Goal: Task Accomplishment & Management: Use online tool/utility

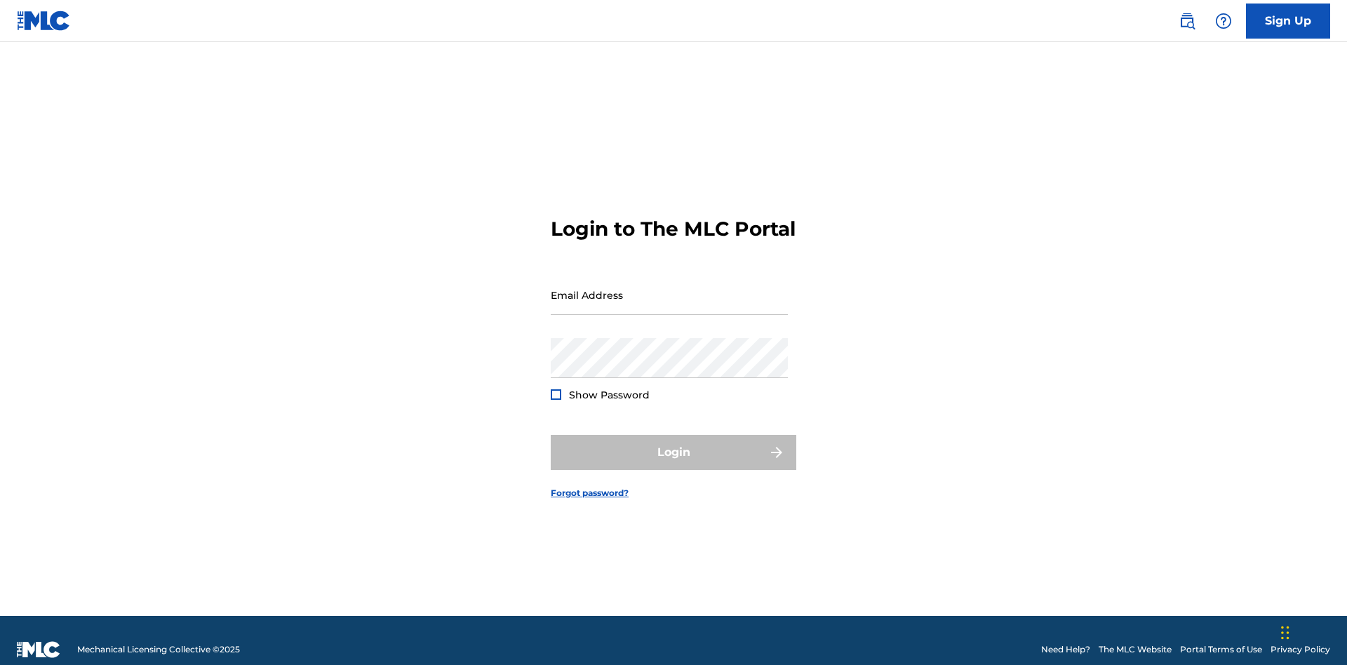
scroll to position [18, 0]
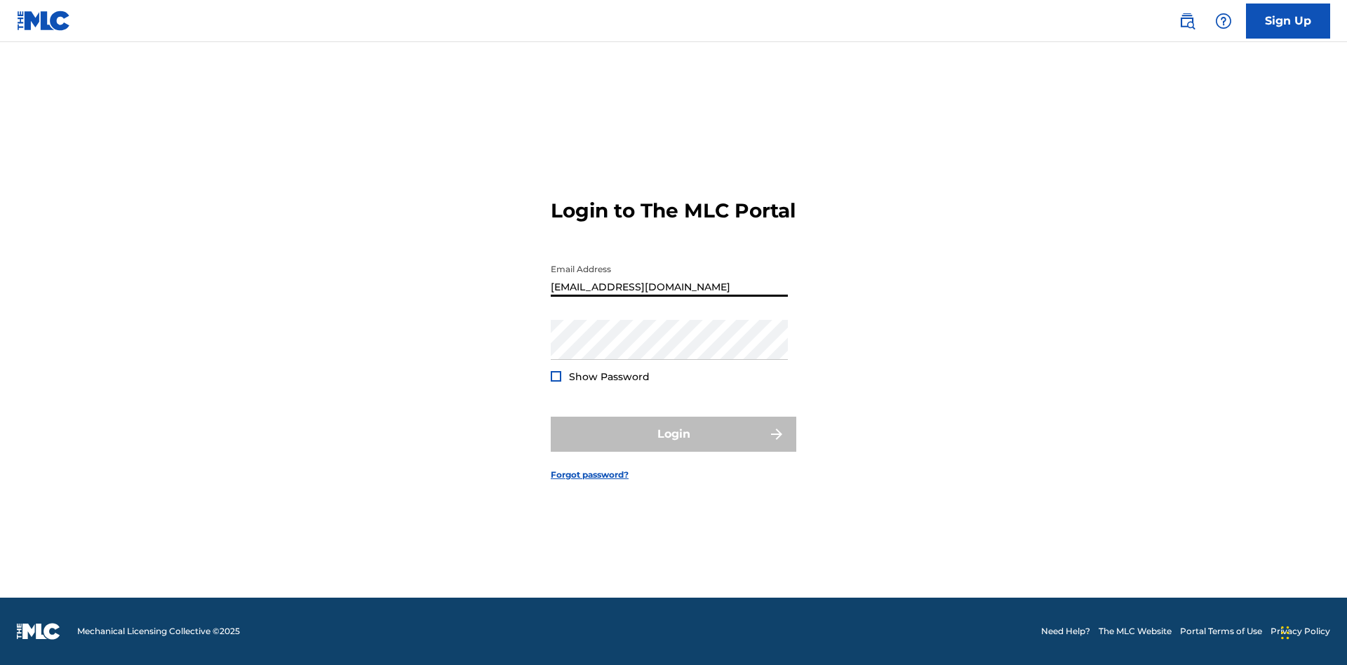
type input "[EMAIL_ADDRESS][DOMAIN_NAME]"
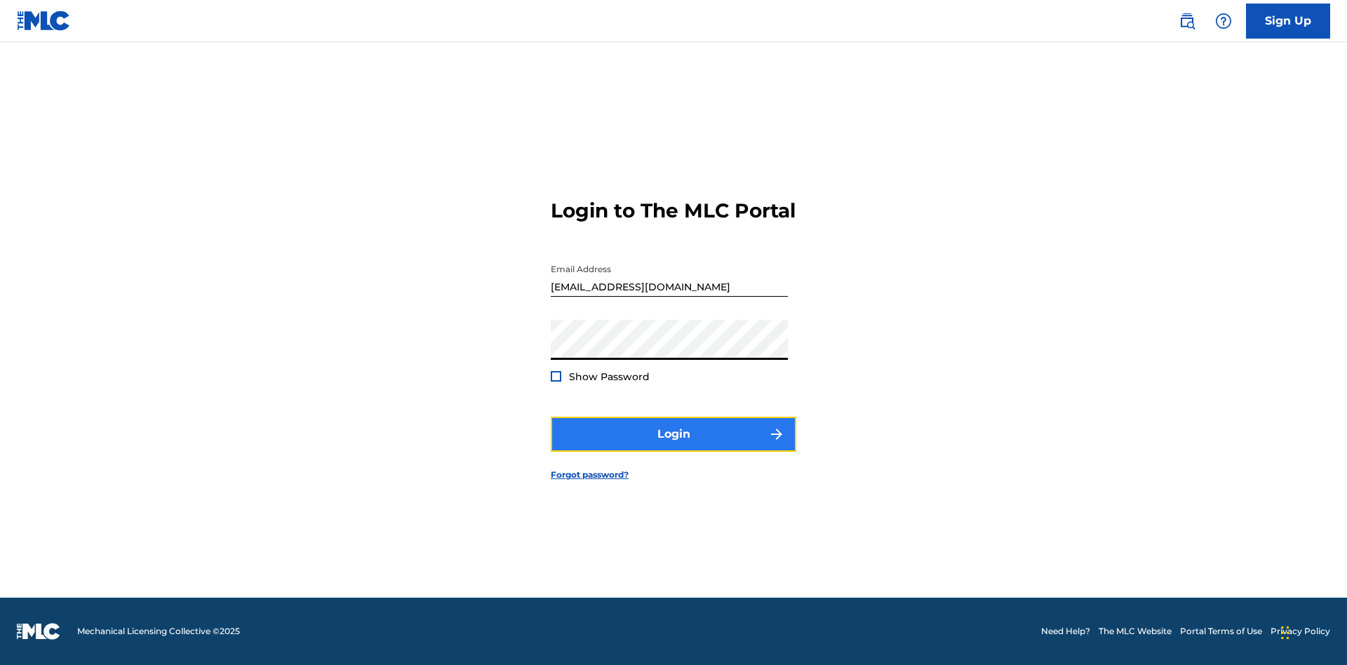
click at [673, 446] on button "Login" at bounding box center [673, 434] width 245 height 35
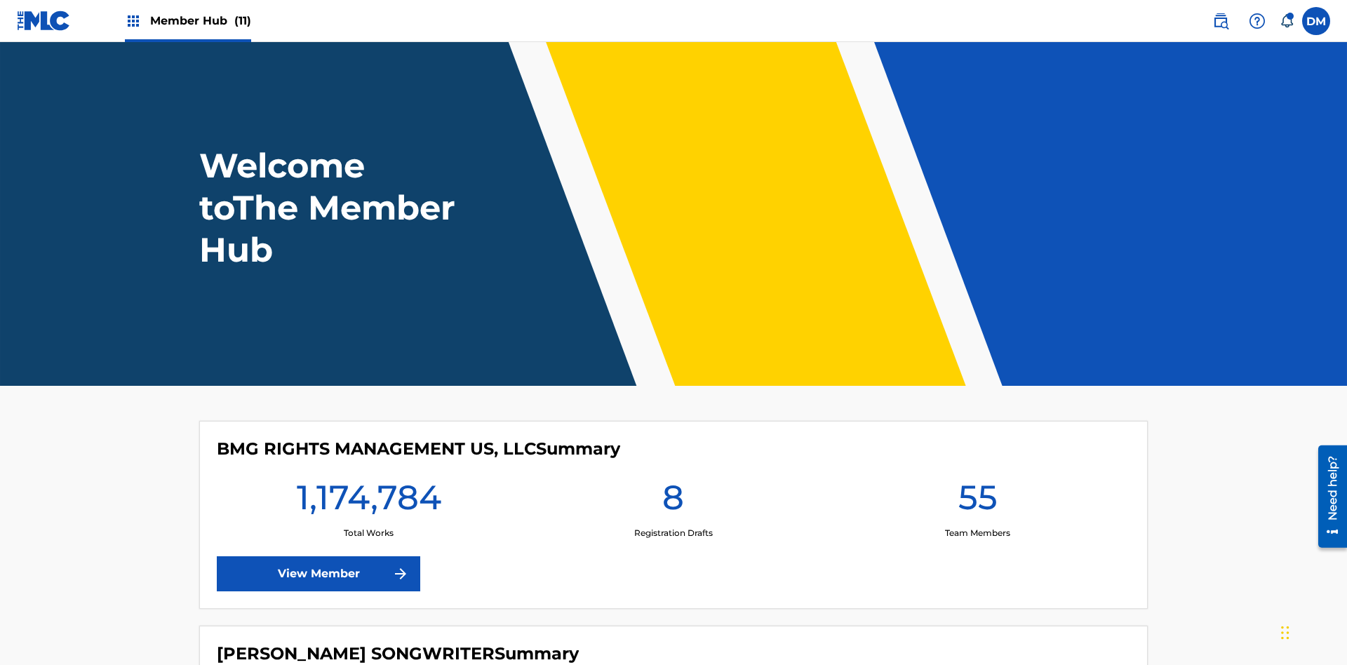
click at [200, 20] on span "Member Hub (11)" at bounding box center [200, 21] width 101 height 16
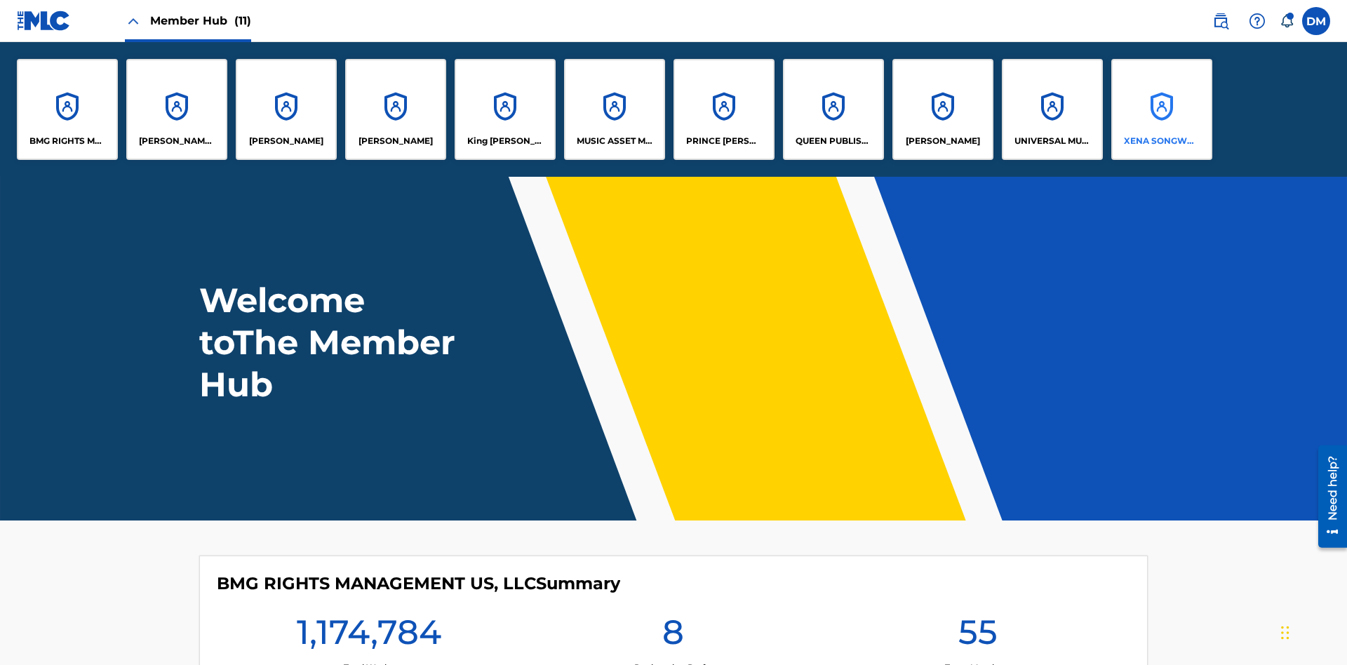
click at [1161, 141] on p "XENA SONGWRITER" at bounding box center [1162, 141] width 76 height 13
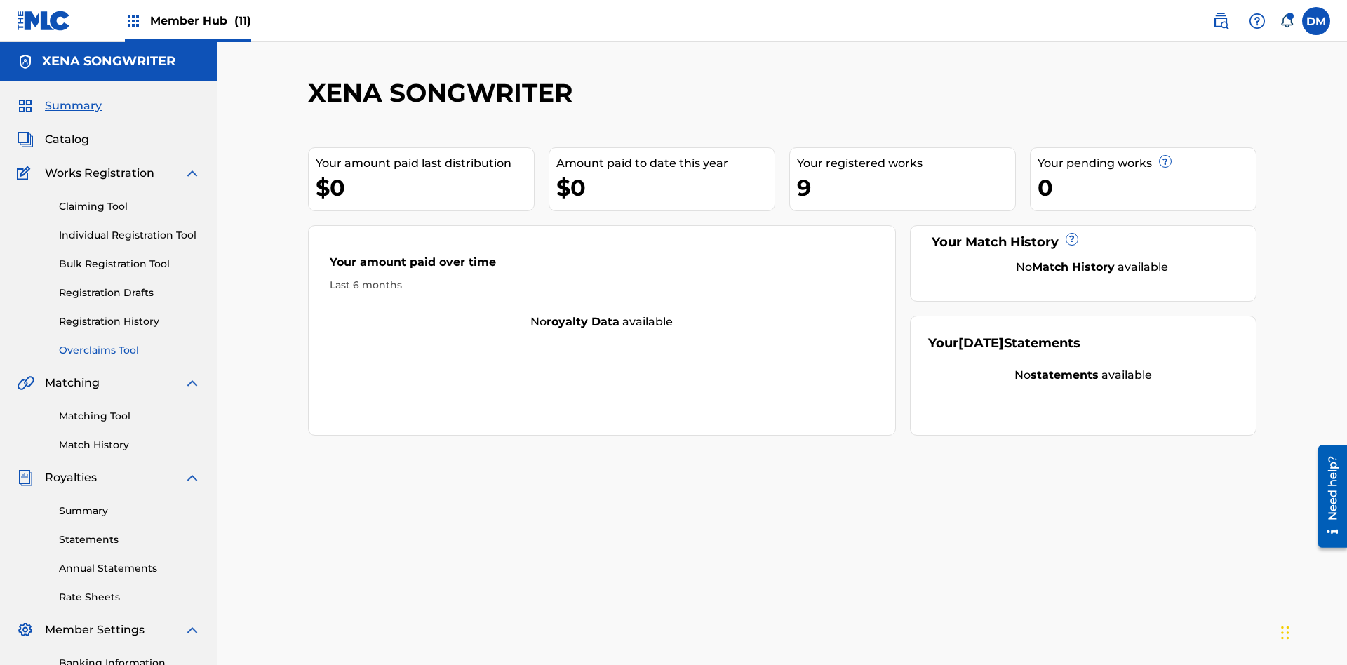
click at [130, 343] on link "Overclaims Tool" at bounding box center [130, 350] width 142 height 15
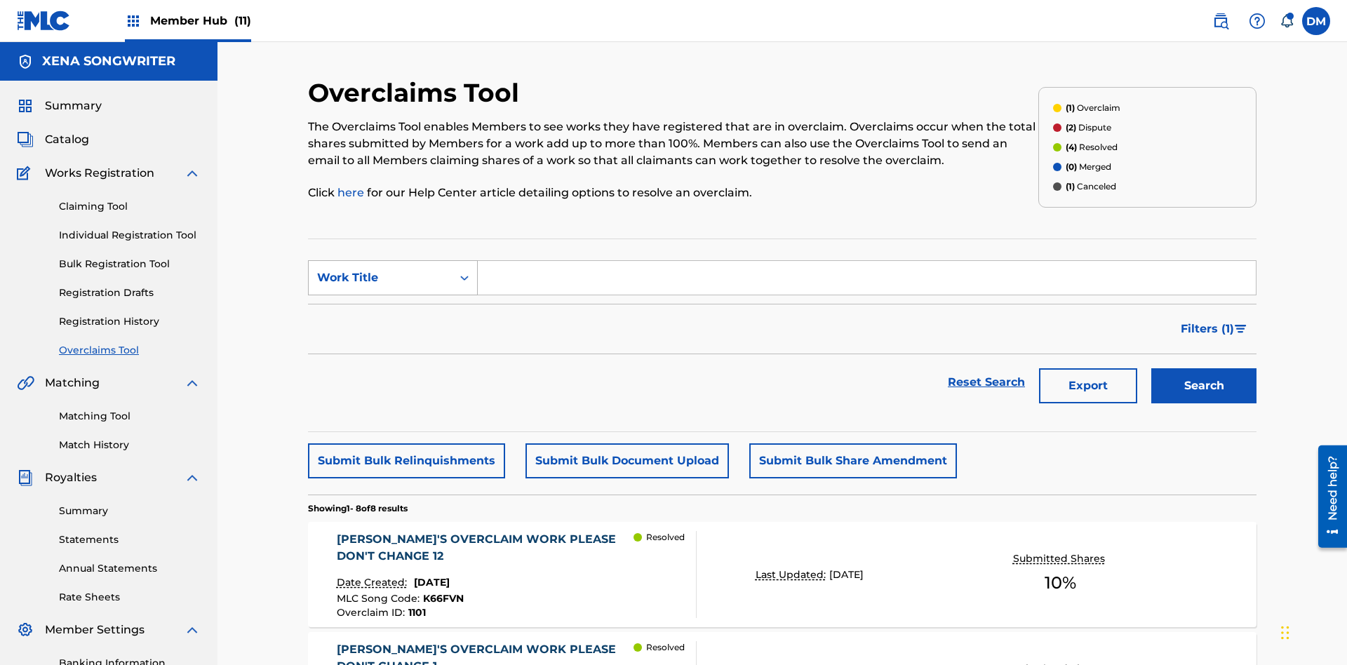
click at [380, 269] on div "Work Title" at bounding box center [380, 277] width 126 height 17
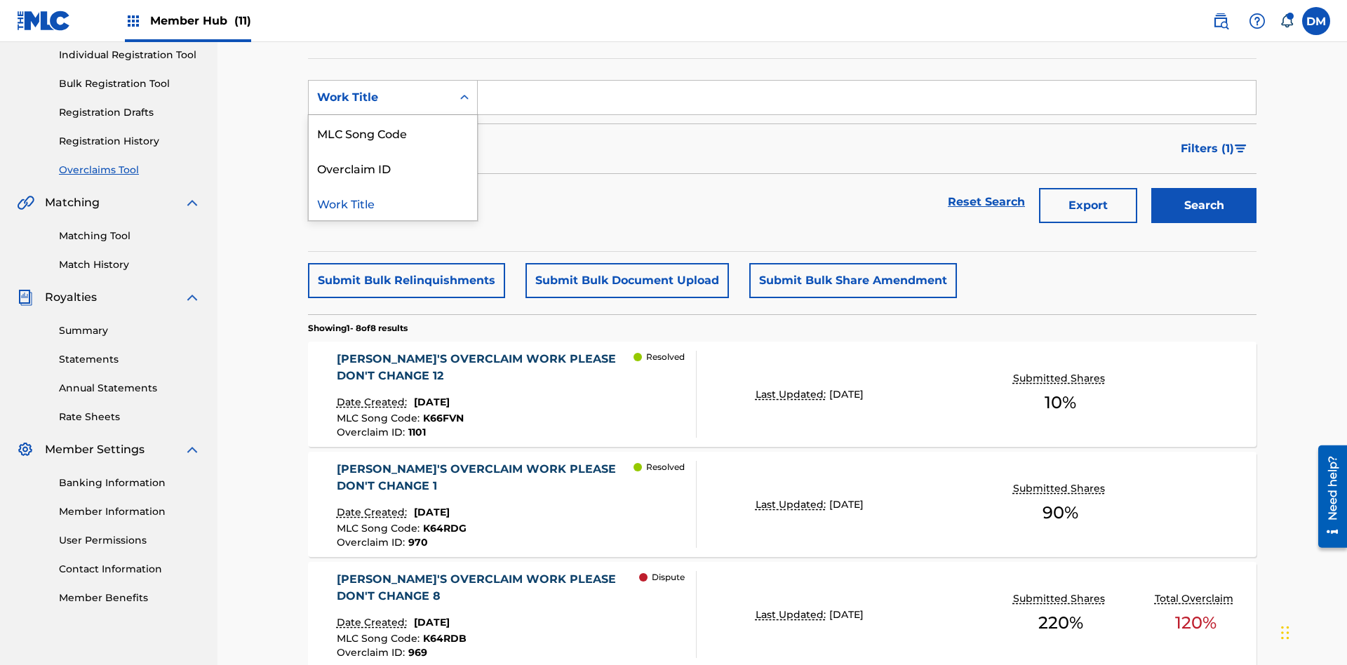
click at [393, 203] on div "Work Title" at bounding box center [393, 202] width 168 height 35
click at [866, 101] on input "Search Form" at bounding box center [867, 98] width 778 height 34
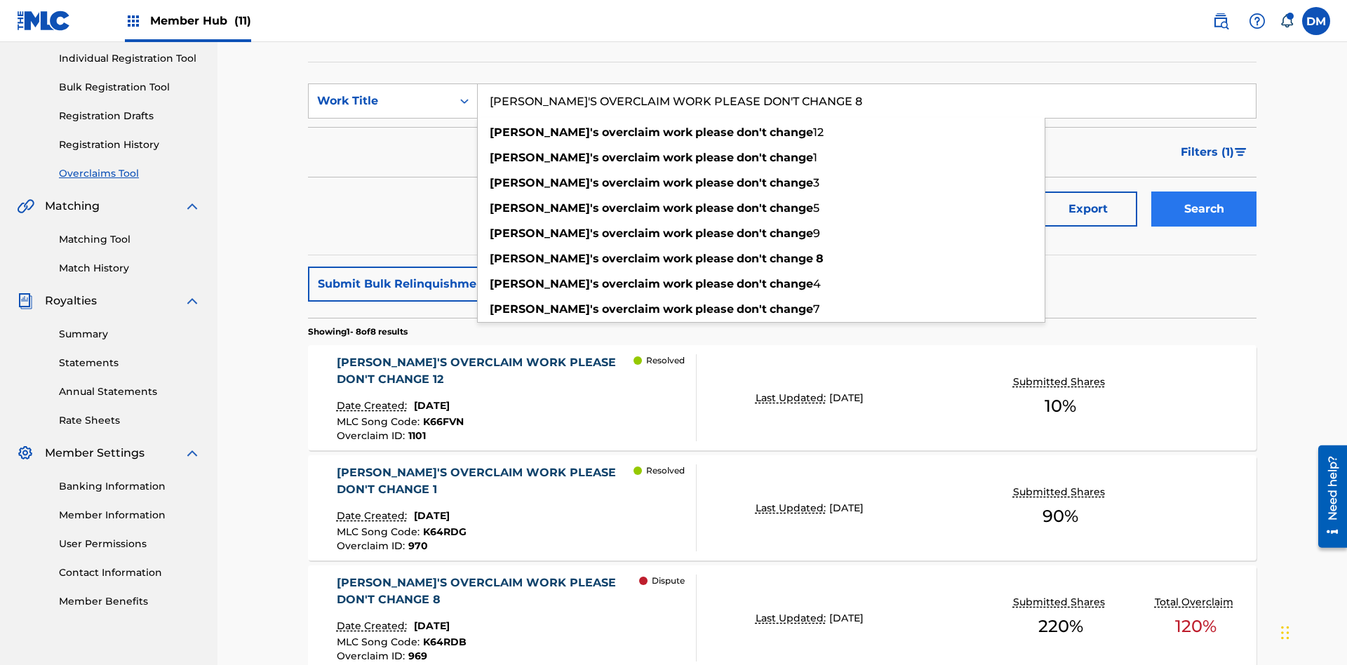
type input "KRYSTAL'S OVERCLAIM WORK PLEASE DON'T CHANGE 8"
click at [1204, 191] on button "Search" at bounding box center [1203, 208] width 105 height 35
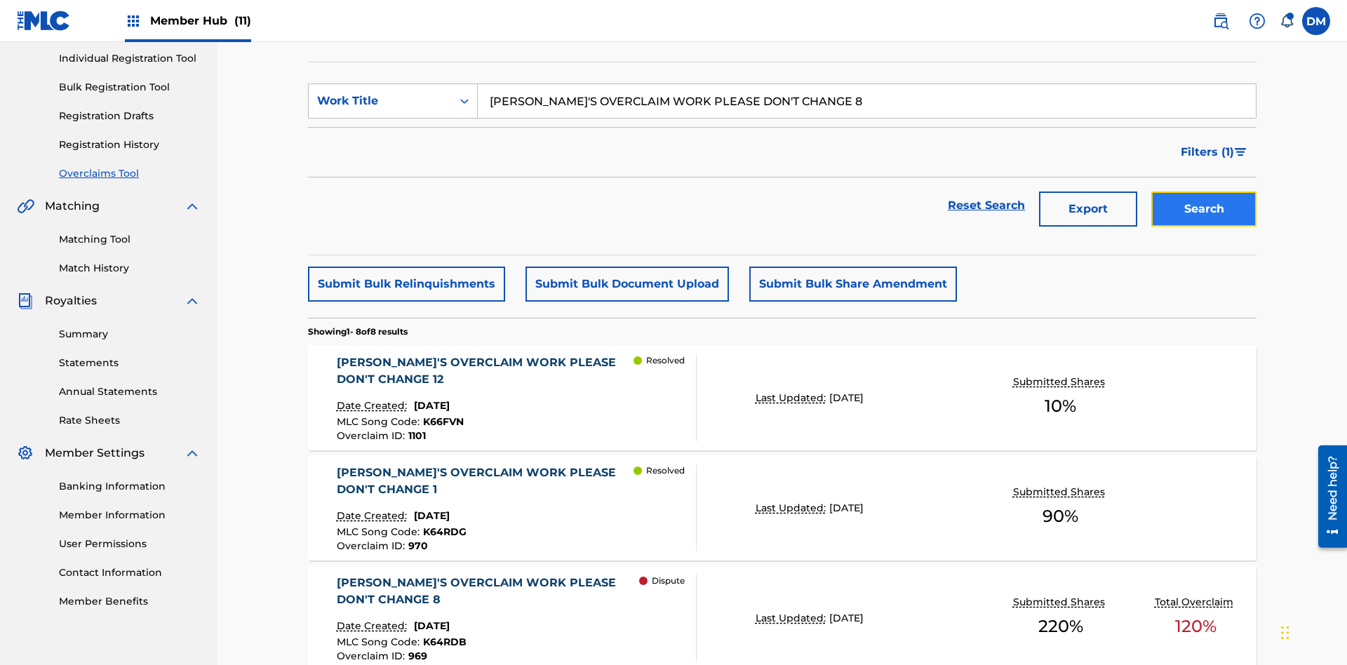
scroll to position [284, 0]
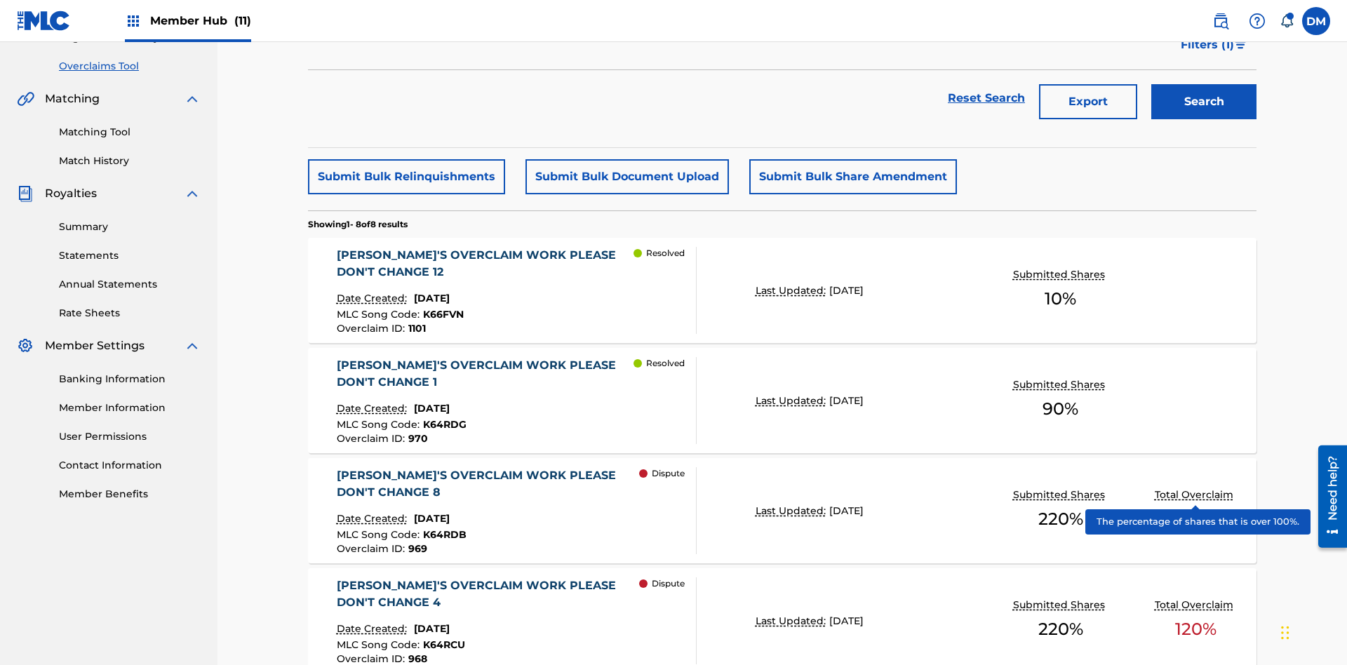
click at [442, 528] on span "K64RDB" at bounding box center [444, 534] width 43 height 13
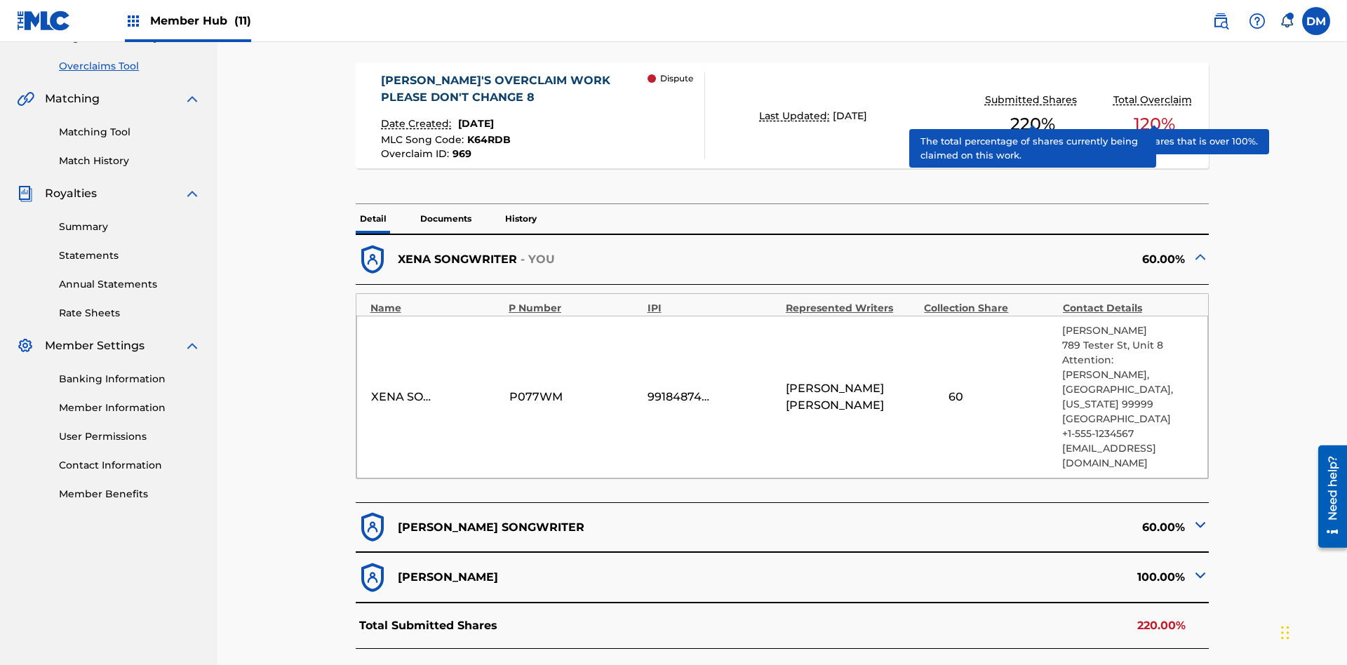
scroll to position [316, 0]
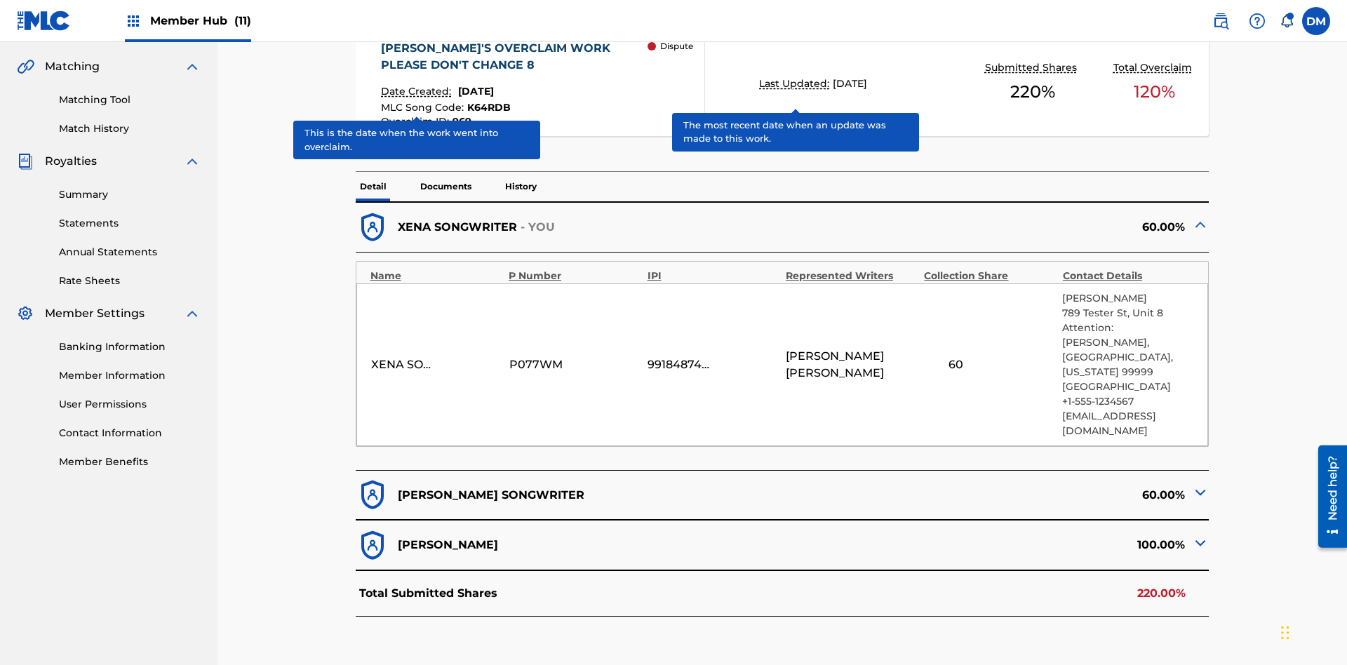
click at [487, 101] on span "K64RDB" at bounding box center [488, 107] width 43 height 13
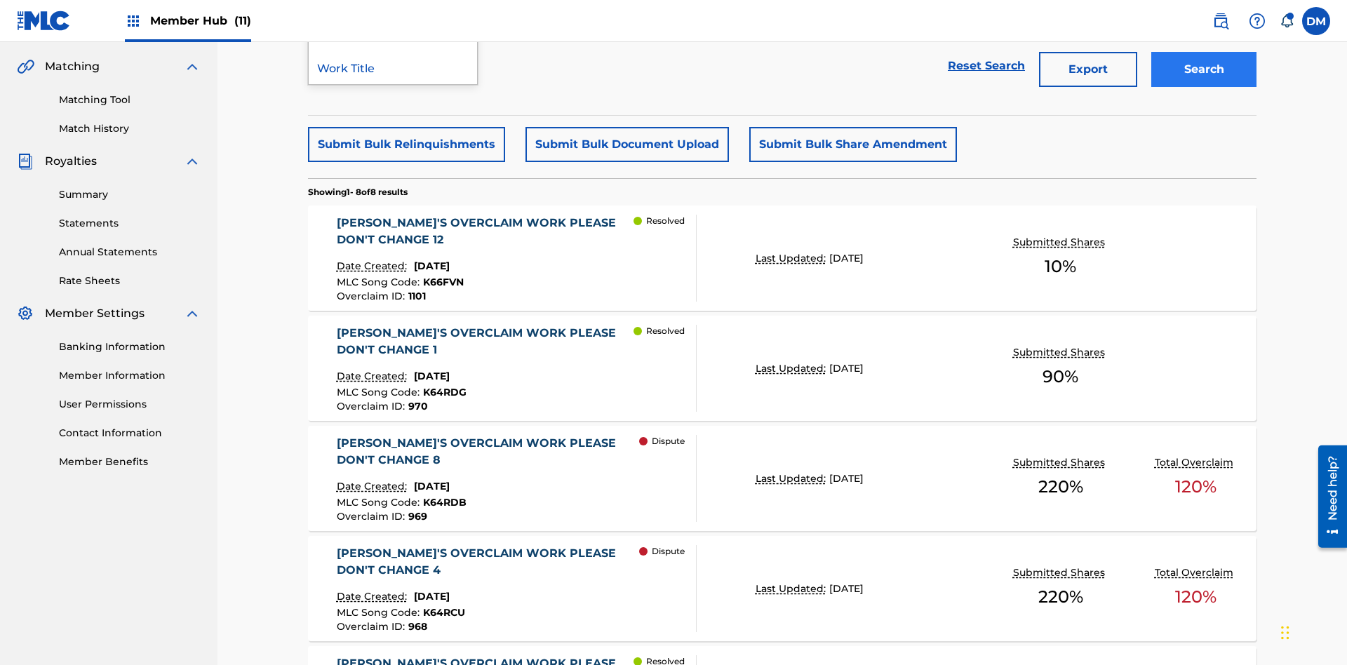
click at [393, 49] on div "Overclaim ID" at bounding box center [393, 31] width 168 height 35
click at [1204, 87] on button "Search" at bounding box center [1203, 69] width 105 height 35
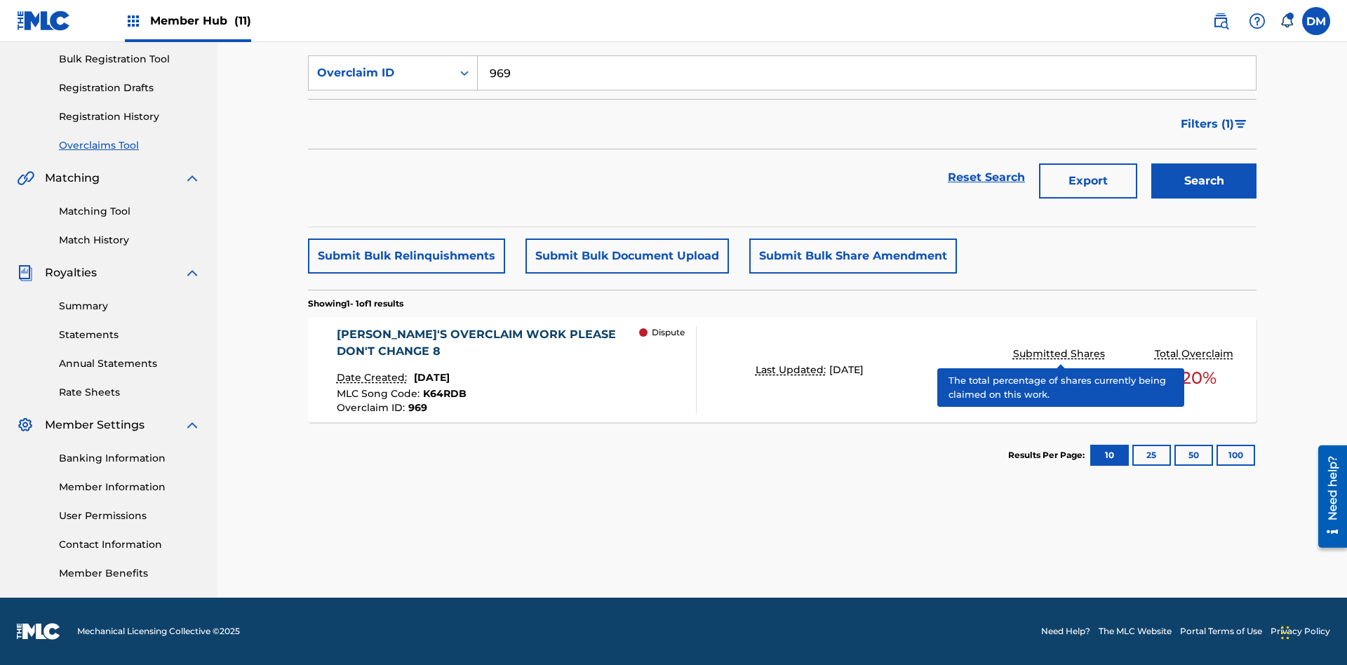
click at [442, 393] on span "K64RDB" at bounding box center [444, 393] width 43 height 13
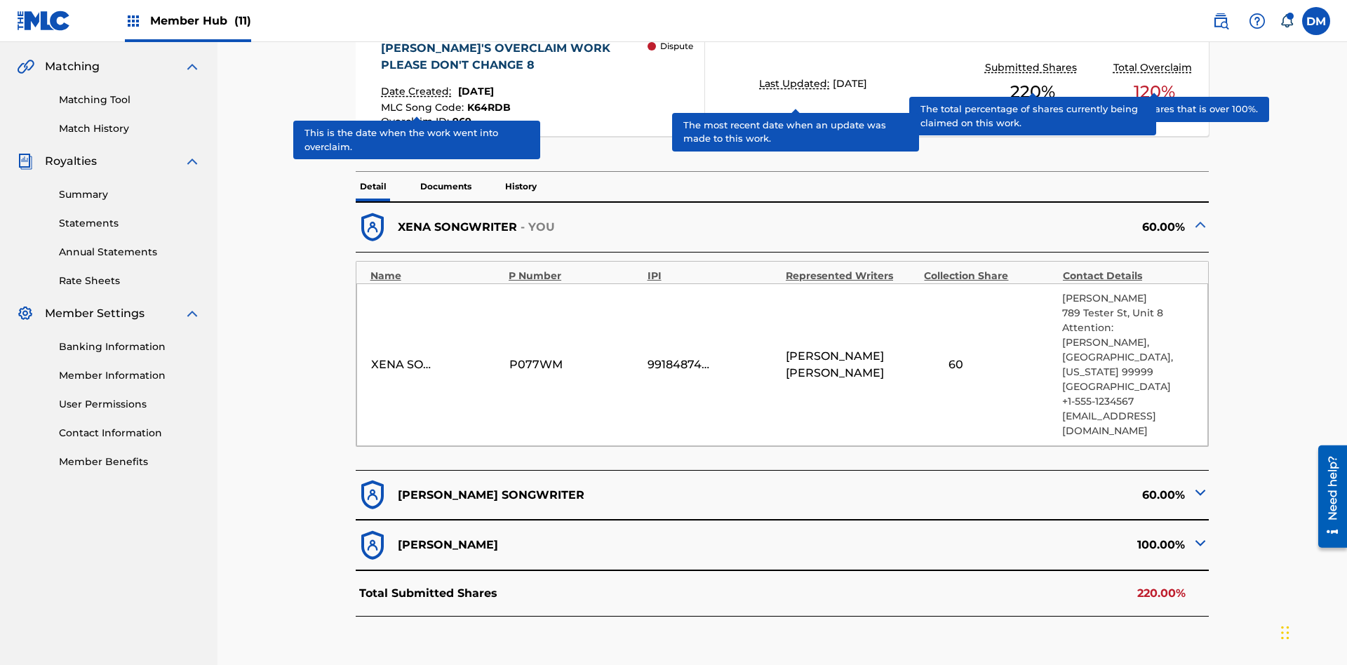
click at [487, 101] on span "K64RDB" at bounding box center [488, 107] width 43 height 13
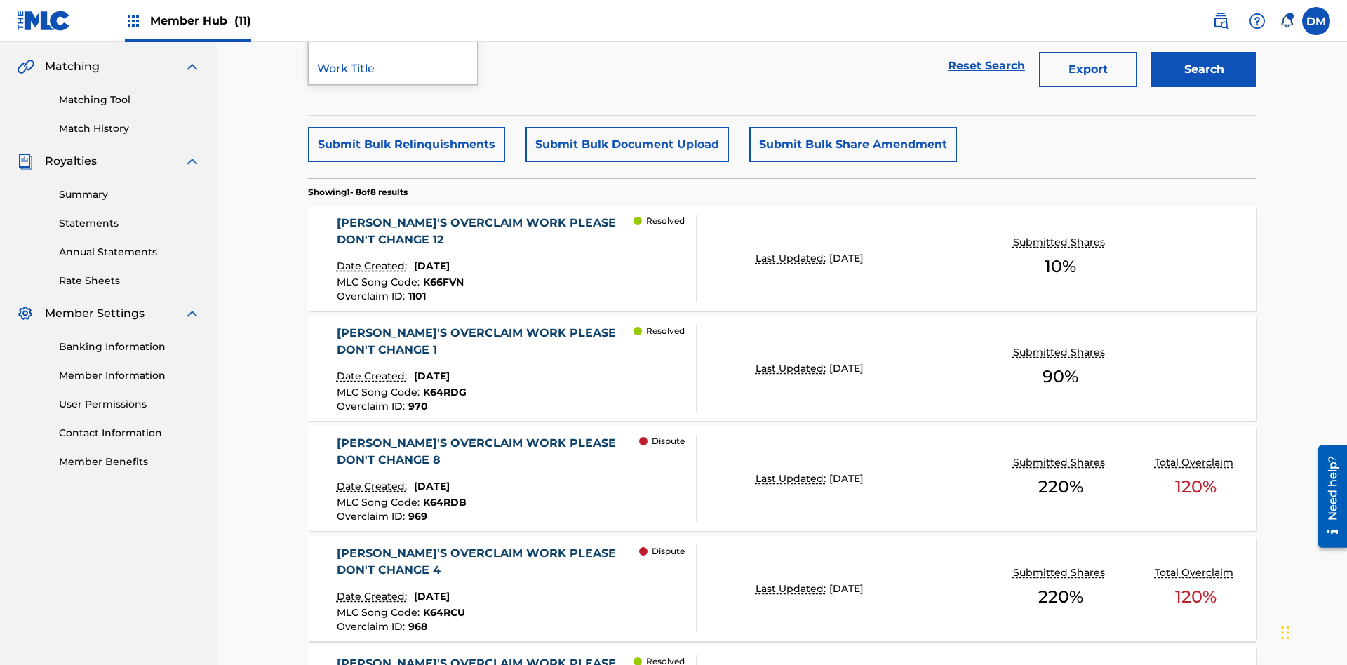
type input "K64RDB"
click at [1204, 87] on button "Search" at bounding box center [1203, 69] width 105 height 35
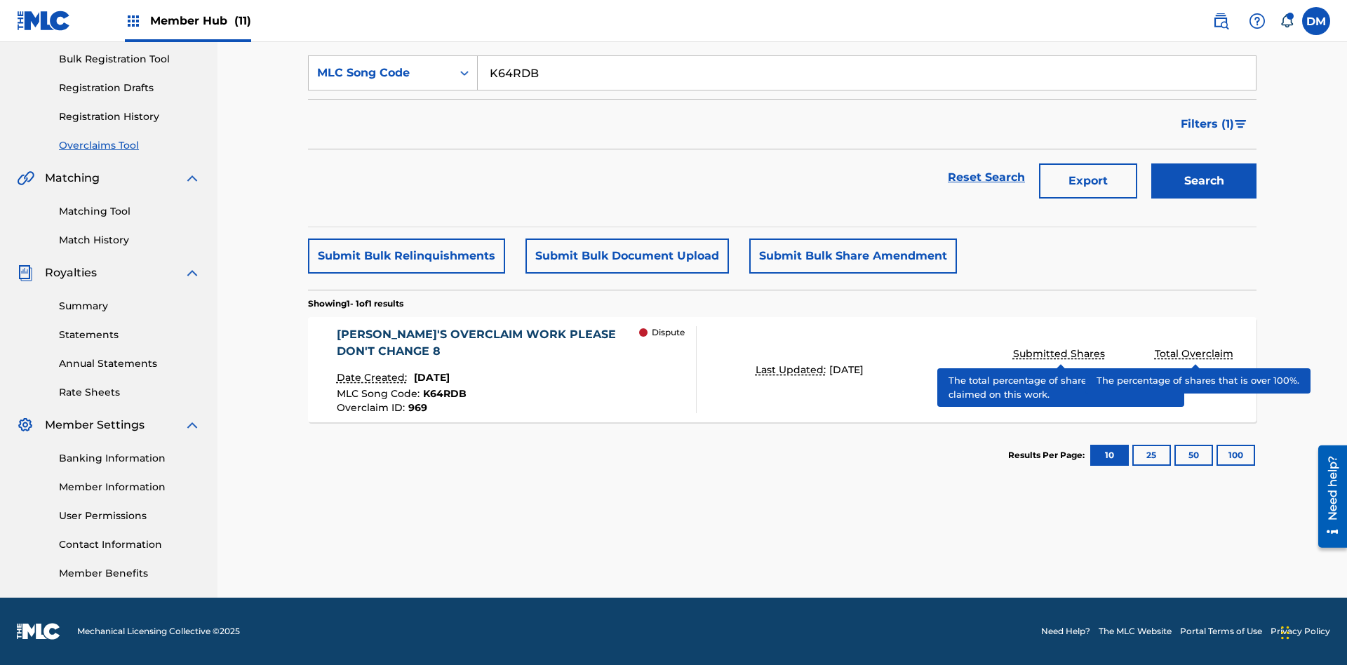
click at [442, 393] on span "K64RDB" at bounding box center [444, 393] width 43 height 13
